Goal: Information Seeking & Learning: Learn about a topic

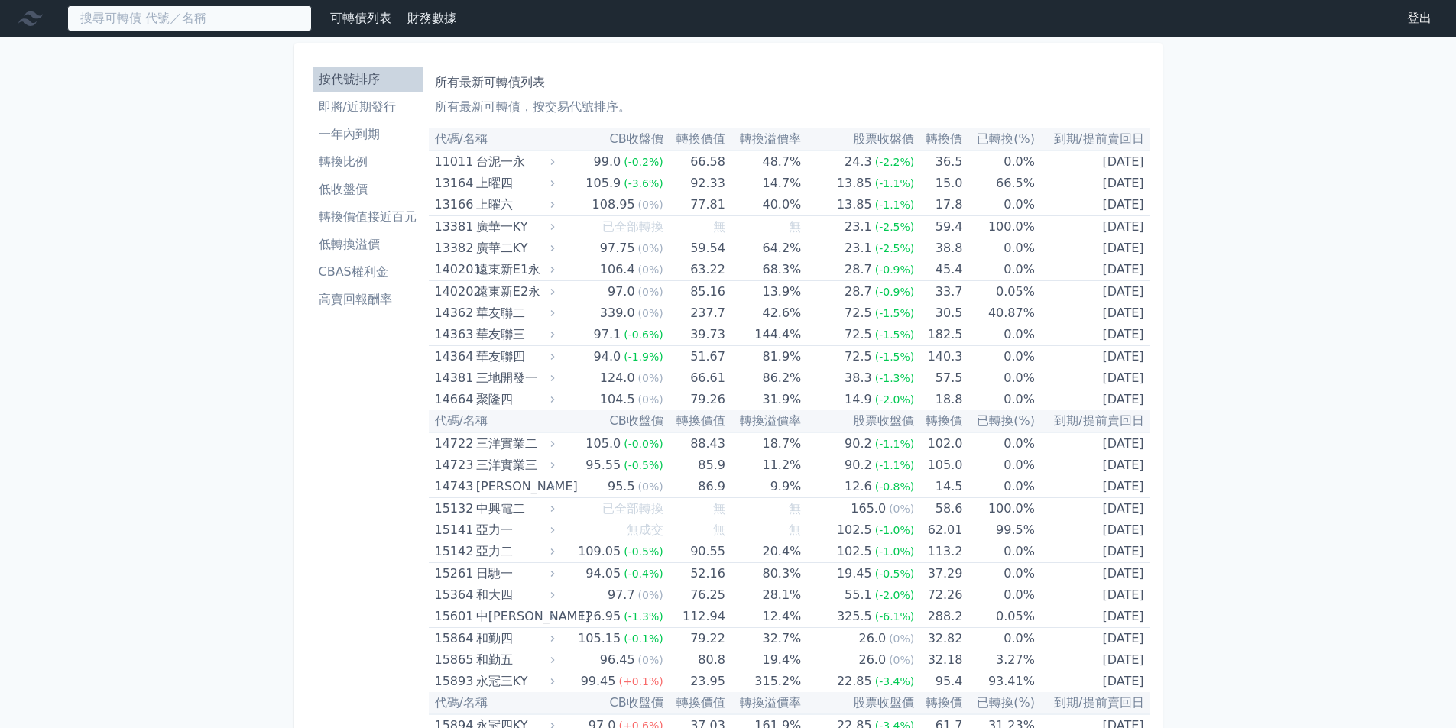
click at [180, 17] on input at bounding box center [189, 18] width 245 height 26
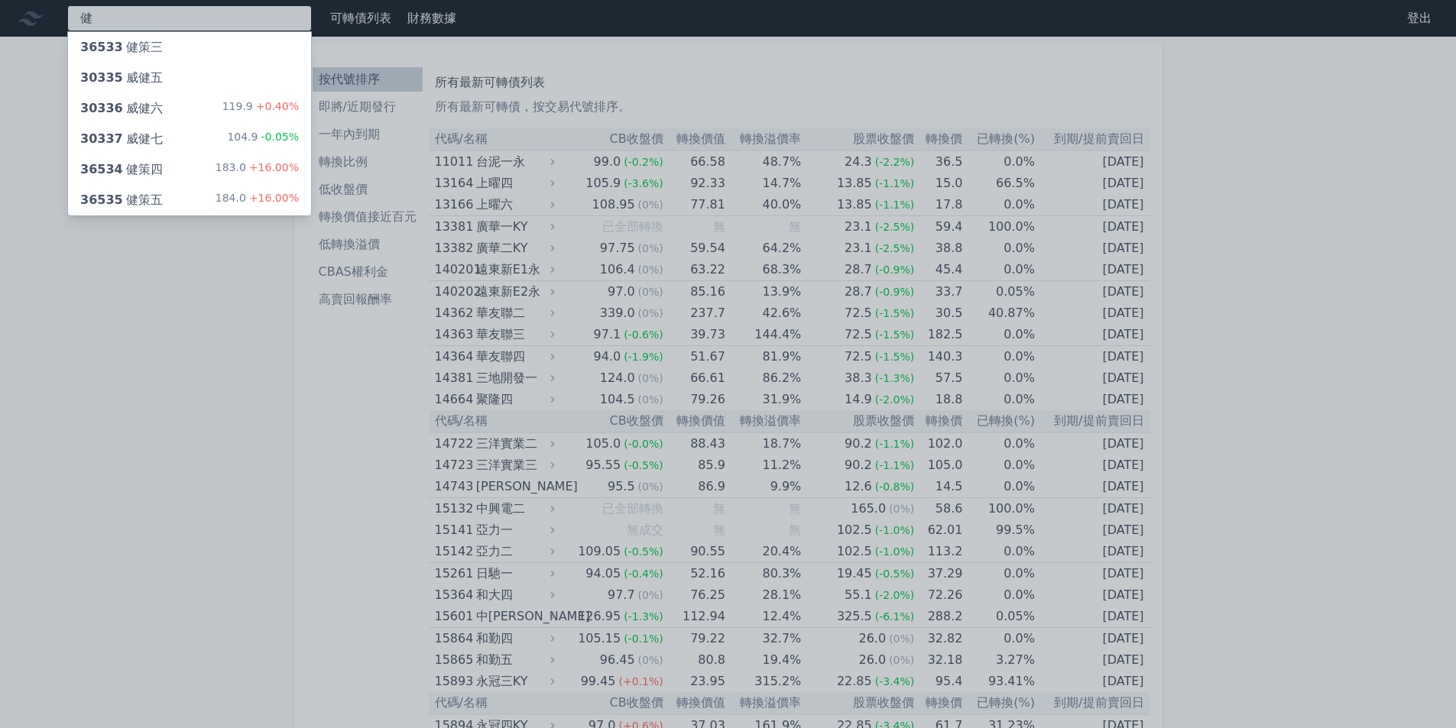
type input "健"
click at [198, 172] on div "36534 健策四 183.0 +16.00%" at bounding box center [189, 169] width 243 height 31
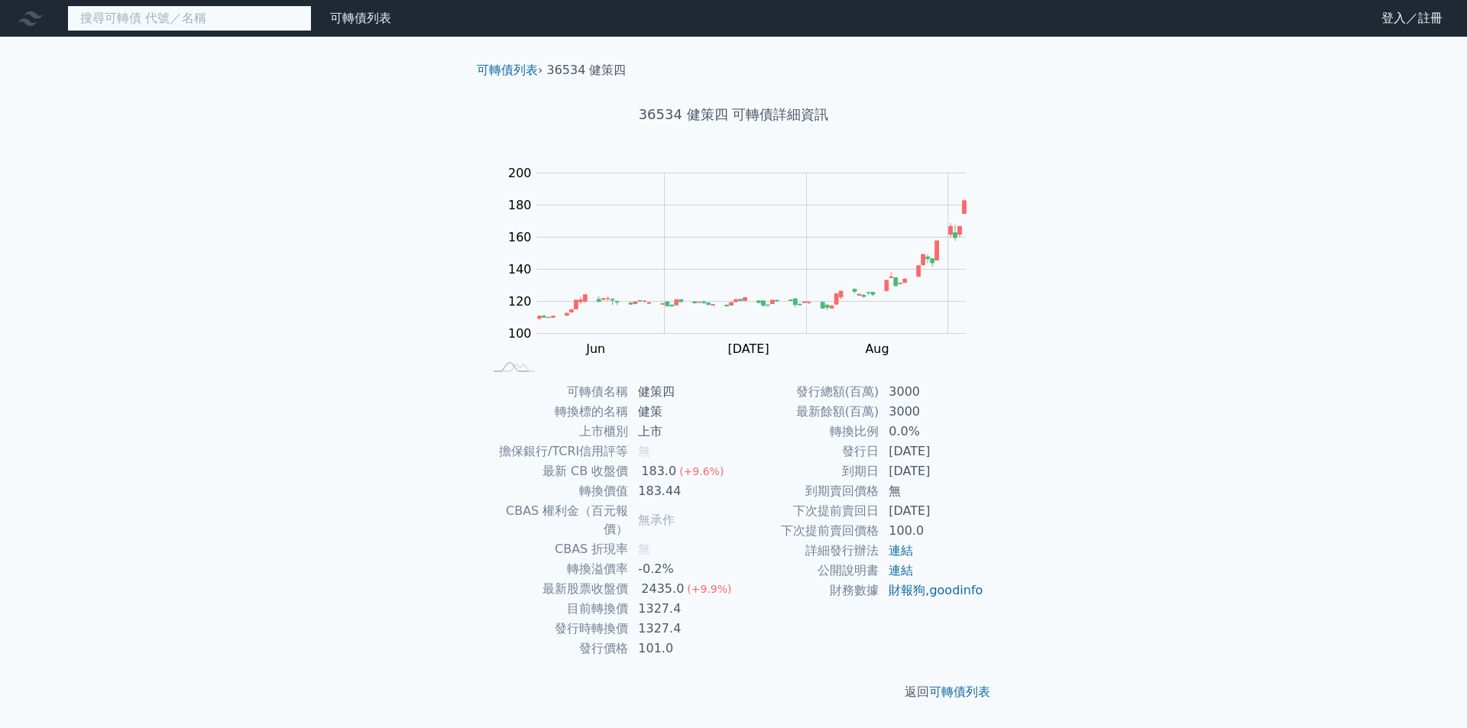
click at [128, 21] on input at bounding box center [189, 18] width 245 height 26
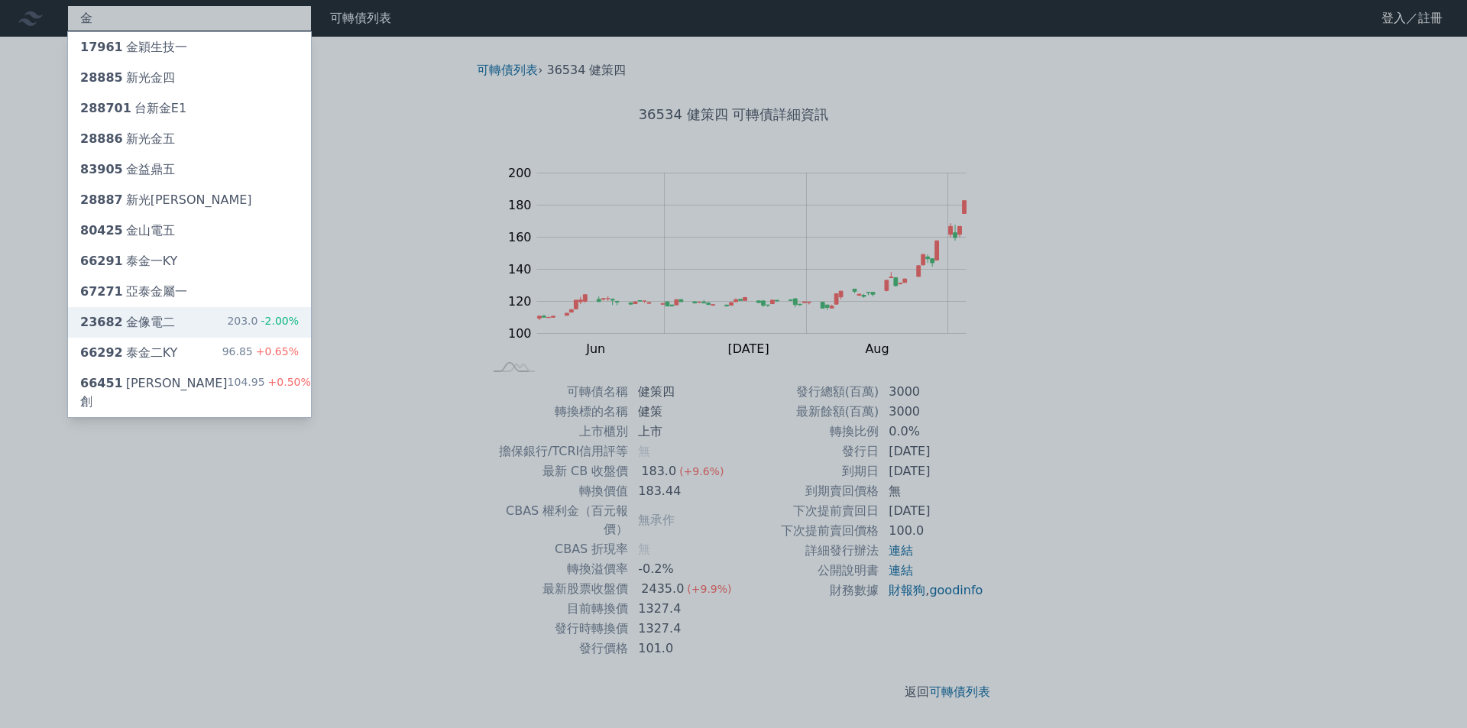
type input "金"
click at [178, 322] on div "23682 金像電二 203.0 -2.00%" at bounding box center [189, 322] width 243 height 31
